Goal: Check status

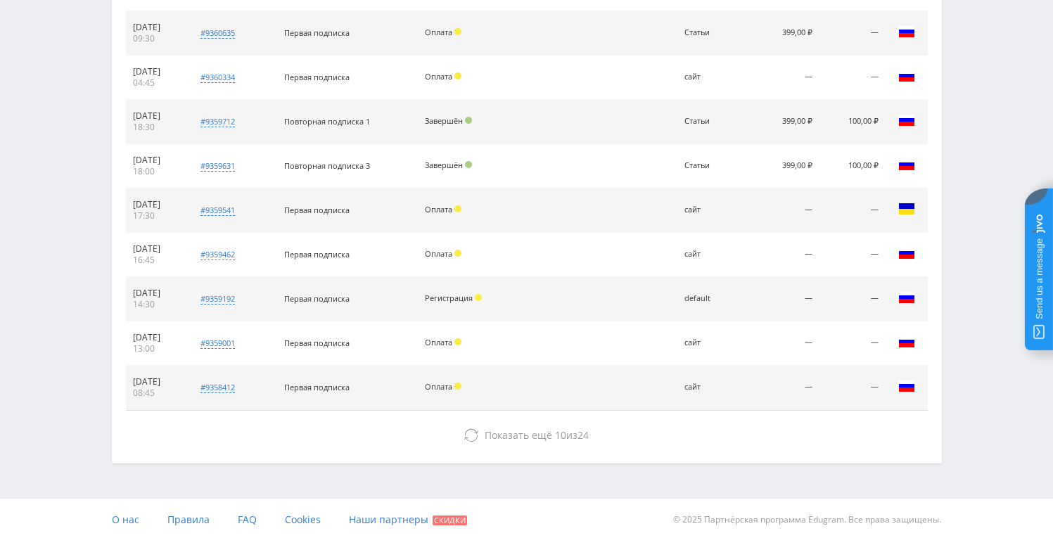
scroll to position [640, 0]
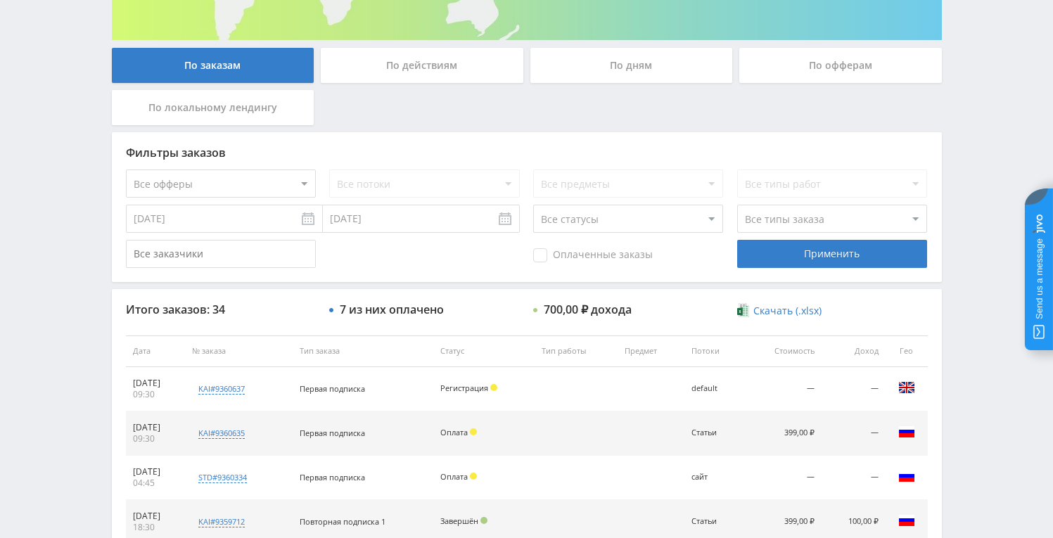
scroll to position [253, 0]
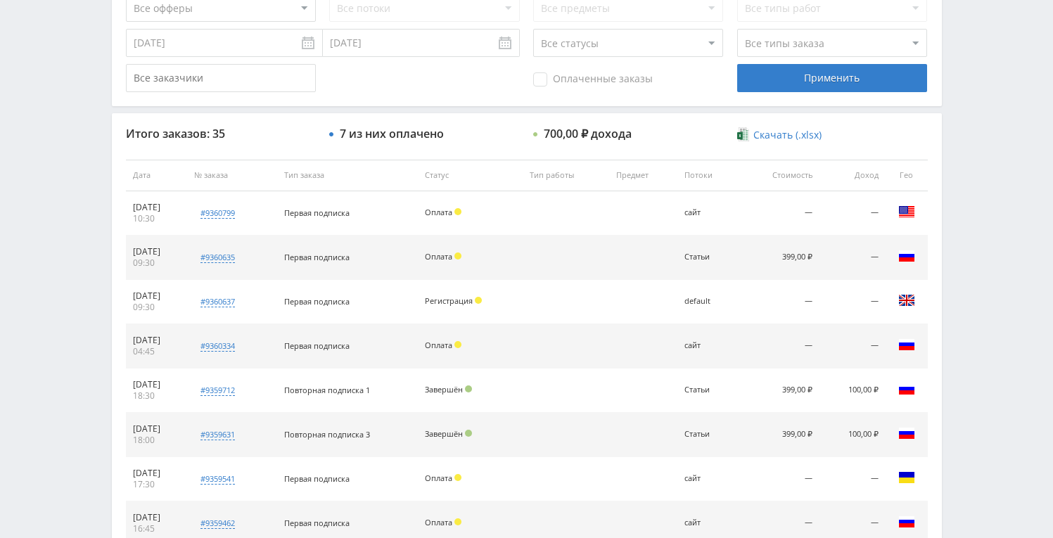
scroll to position [418, 0]
